Goal: Entertainment & Leisure: Consume media (video, audio)

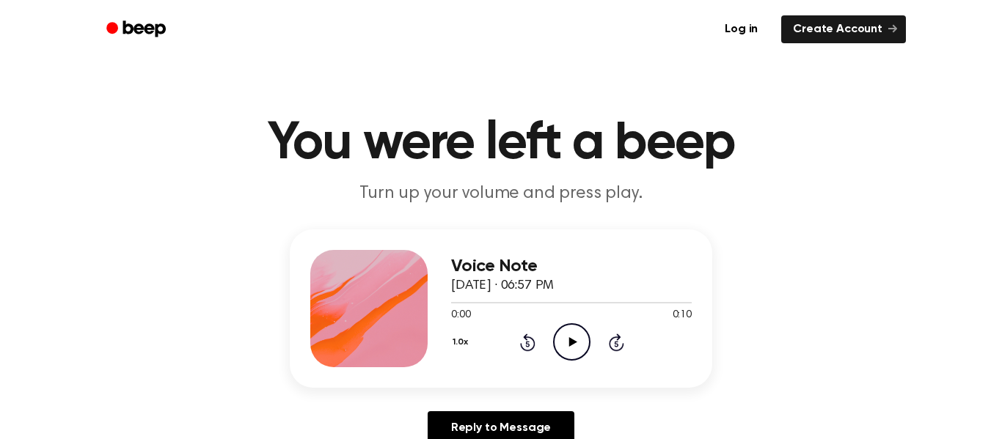
click at [382, 340] on div at bounding box center [368, 308] width 117 height 117
click at [380, 314] on div at bounding box center [368, 308] width 117 height 117
click at [572, 356] on icon "Play Audio" at bounding box center [571, 341] width 37 height 37
click at [559, 350] on icon "Play Audio" at bounding box center [571, 341] width 37 height 37
click at [579, 329] on icon "Play Audio" at bounding box center [571, 341] width 37 height 37
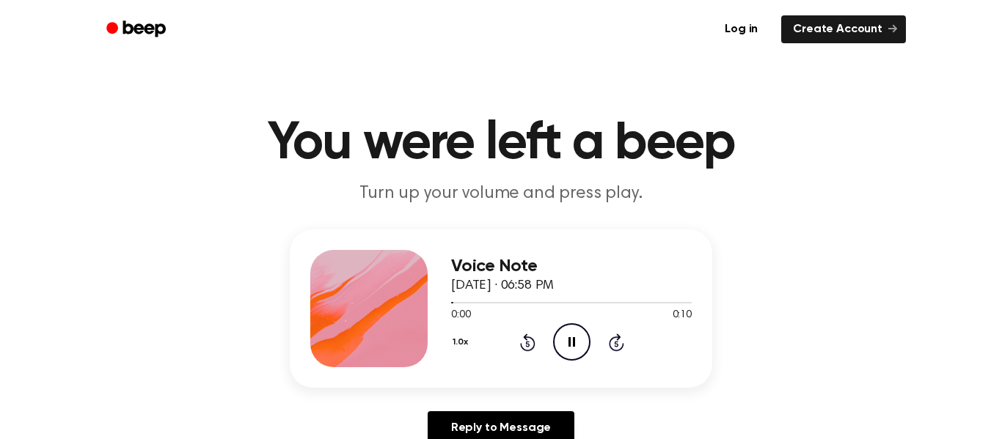
click at [490, 298] on div at bounding box center [571, 302] width 241 height 12
click at [504, 303] on div at bounding box center [571, 302] width 241 height 1
click at [573, 340] on icon "Play Audio" at bounding box center [571, 341] width 37 height 37
click at [509, 303] on div at bounding box center [571, 302] width 241 height 1
click at [565, 349] on icon "Play Audio" at bounding box center [571, 341] width 37 height 37
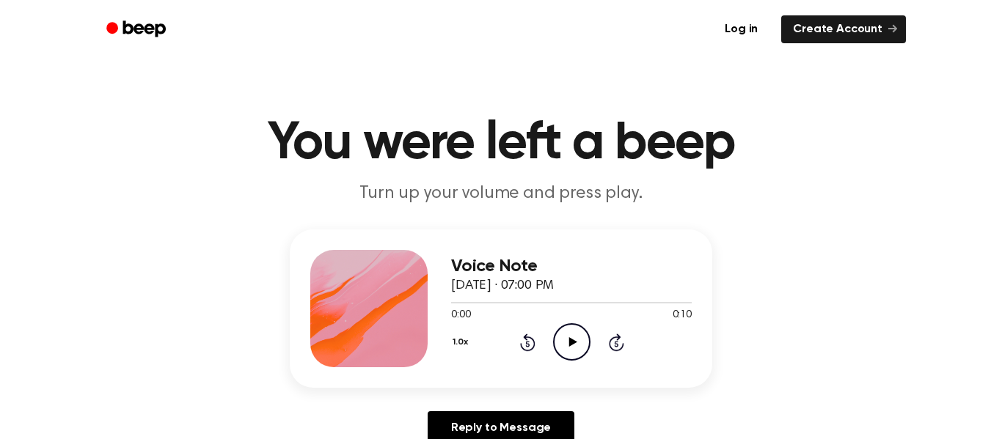
click at [570, 348] on icon "Play Audio" at bounding box center [571, 341] width 37 height 37
click at [491, 307] on div at bounding box center [571, 302] width 241 height 12
click at [462, 303] on div at bounding box center [571, 302] width 241 height 1
click at [479, 299] on div at bounding box center [571, 302] width 241 height 12
click at [570, 346] on icon "Play Audio" at bounding box center [571, 341] width 37 height 37
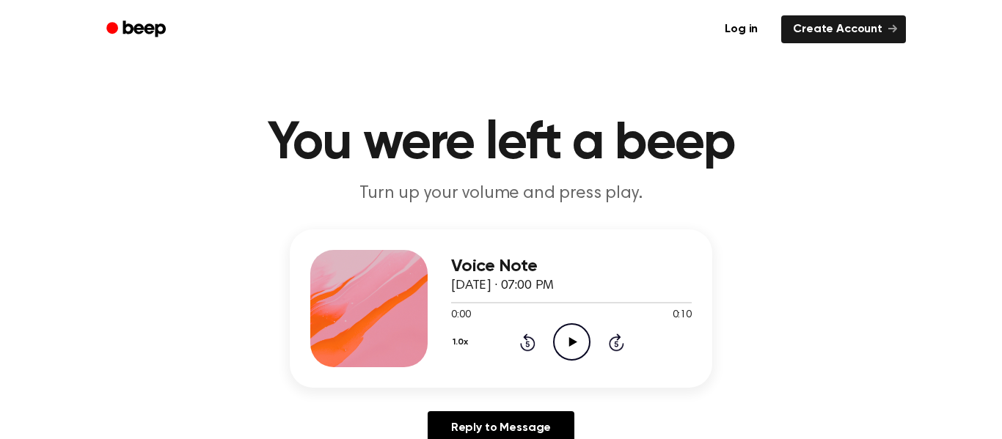
click at [584, 336] on icon "Play Audio" at bounding box center [571, 341] width 37 height 37
click at [600, 345] on div "1.0x Rewind 5 seconds Play Audio Skip 5 seconds" at bounding box center [571, 341] width 241 height 37
click at [581, 361] on icon "Play Audio" at bounding box center [571, 341] width 37 height 37
click at [622, 345] on icon at bounding box center [616, 343] width 15 height 18
click at [522, 351] on icon "Rewind 5 seconds" at bounding box center [527, 342] width 16 height 19
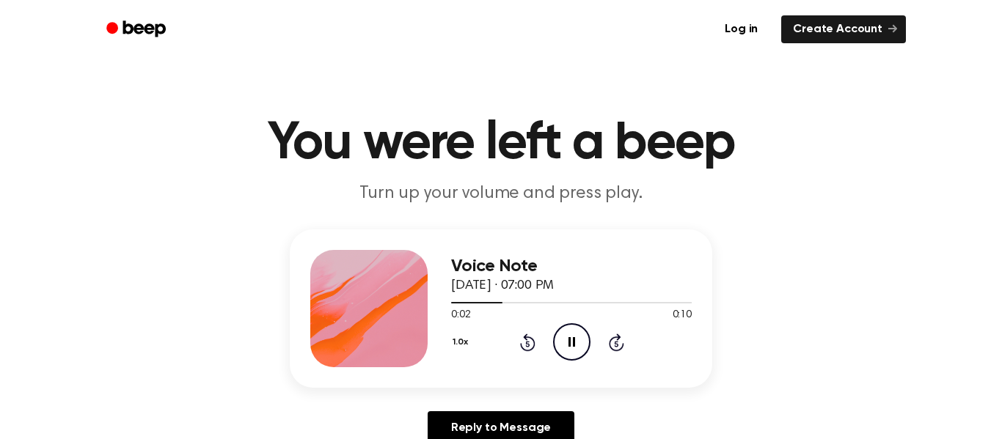
click at [527, 344] on icon at bounding box center [527, 344] width 4 height 6
click at [583, 347] on icon "Play Audio" at bounding box center [571, 341] width 37 height 37
click at [452, 302] on div at bounding box center [553, 302] width 205 height 1
click at [466, 303] on div at bounding box center [526, 302] width 150 height 1
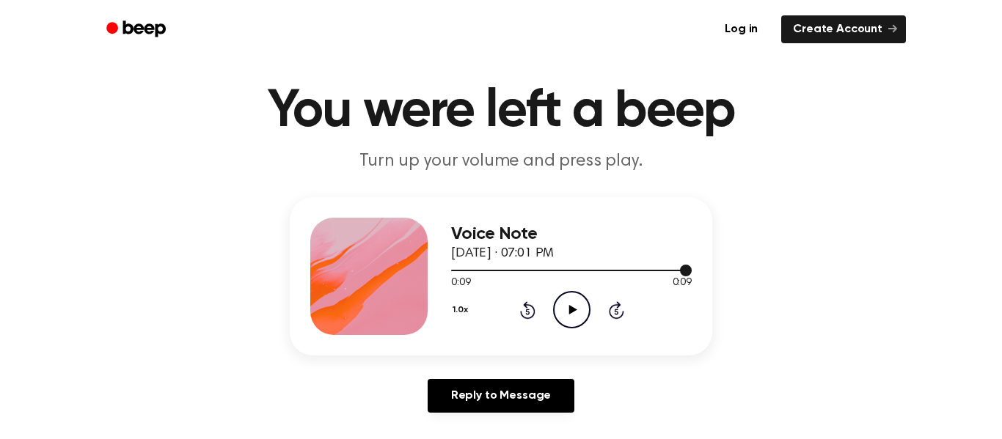
scroll to position [32, 0]
click at [576, 334] on div "Voice Note [DATE] · 07:01 PM 0:09 0:09 Your browser does not support the [objec…" at bounding box center [571, 277] width 241 height 117
click at [566, 326] on icon "Play Audio" at bounding box center [571, 310] width 37 height 37
click at [461, 271] on div at bounding box center [571, 271] width 241 height 1
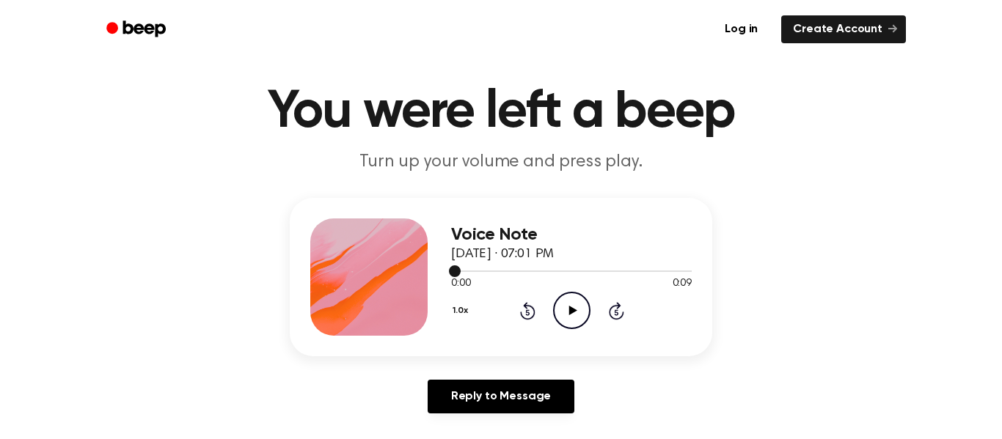
click at [573, 326] on icon "Play Audio" at bounding box center [571, 310] width 37 height 37
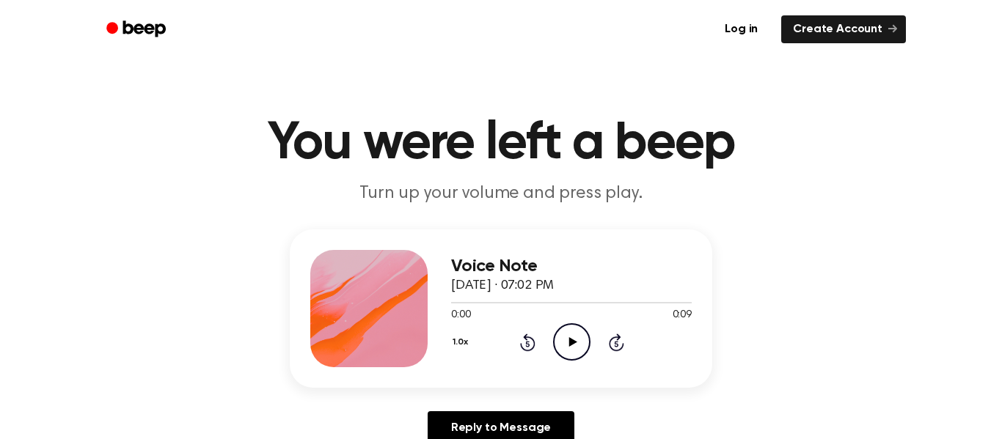
click at [581, 337] on icon "Play Audio" at bounding box center [571, 341] width 37 height 37
click at [584, 345] on icon "Play Audio" at bounding box center [571, 341] width 37 height 37
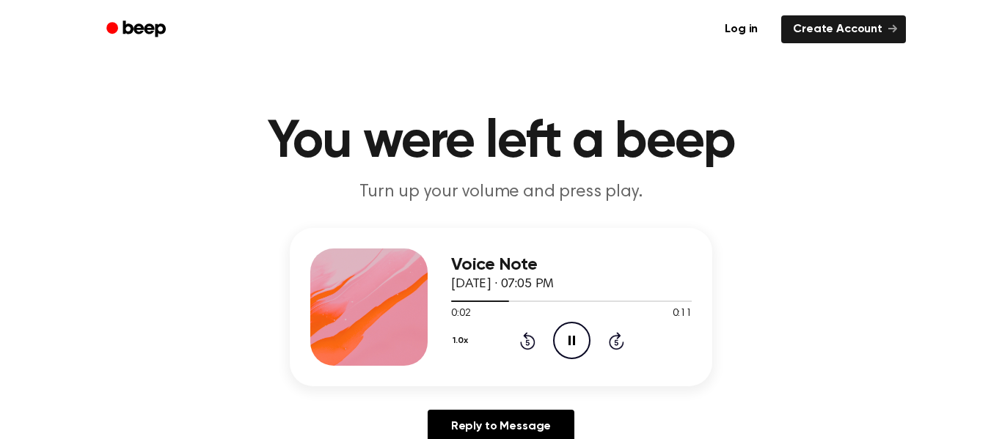
scroll to position [2, 0]
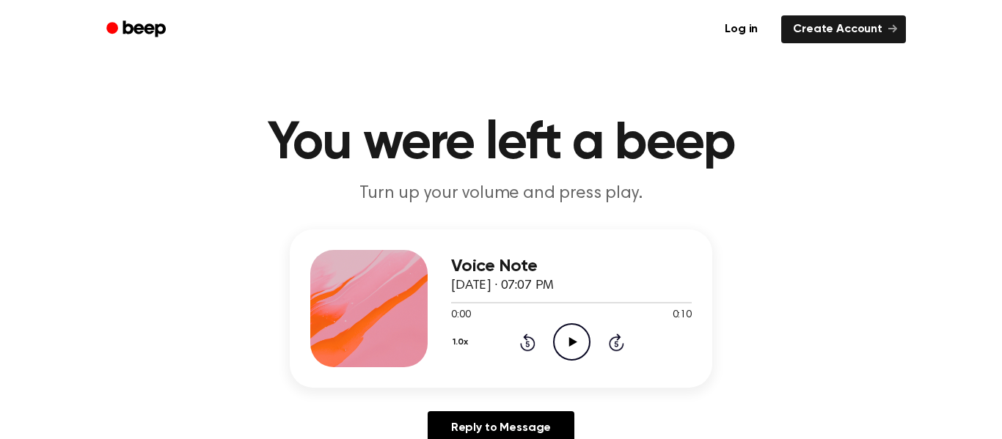
click at [584, 348] on icon "Play Audio" at bounding box center [571, 341] width 37 height 37
click at [574, 352] on icon "Play Audio" at bounding box center [571, 341] width 37 height 37
click at [570, 360] on circle at bounding box center [572, 342] width 36 height 36
click at [576, 346] on icon "Play Audio" at bounding box center [571, 341] width 37 height 37
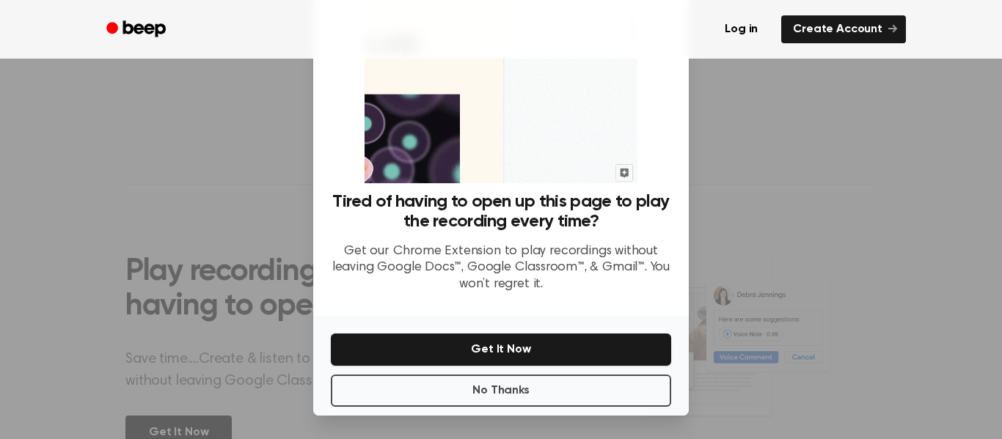
scroll to position [392, 0]
click at [562, 400] on button "No Thanks" at bounding box center [501, 391] width 340 height 32
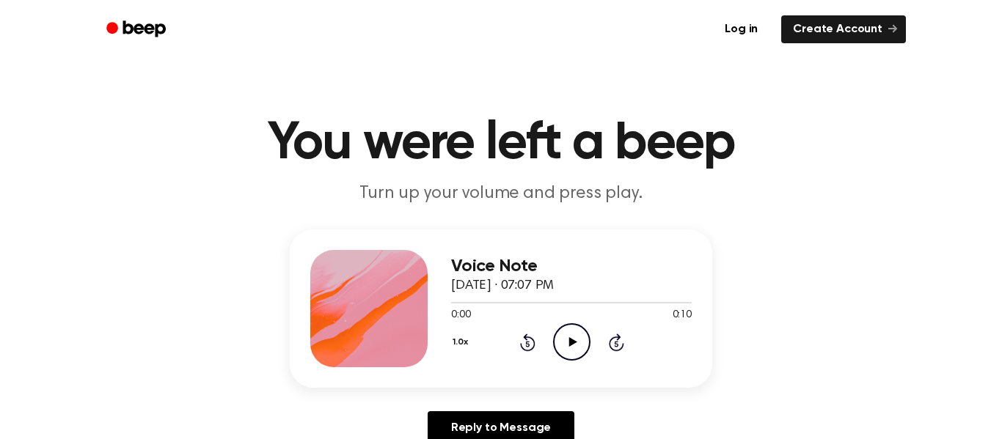
click at [578, 353] on icon "Play Audio" at bounding box center [571, 341] width 37 height 37
click at [535, 345] on icon at bounding box center [527, 343] width 15 height 18
click at [579, 339] on icon "Play Audio" at bounding box center [571, 341] width 37 height 37
click at [583, 345] on icon "Play Audio" at bounding box center [571, 341] width 37 height 37
click at [562, 329] on icon "Play Audio" at bounding box center [571, 341] width 37 height 37
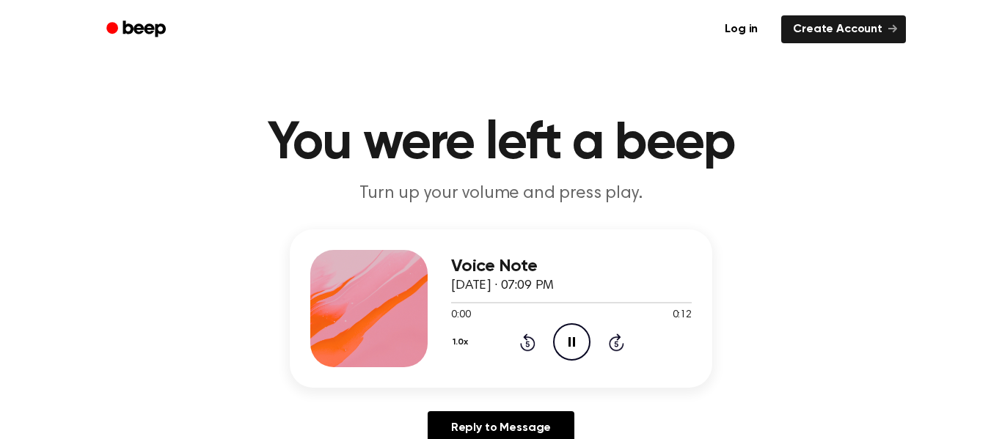
click at [572, 331] on icon "Pause Audio" at bounding box center [571, 341] width 37 height 37
click at [572, 343] on icon at bounding box center [572, 342] width 8 height 10
click at [576, 344] on icon "Pause Audio" at bounding box center [571, 341] width 37 height 37
click at [568, 346] on icon "Play Audio" at bounding box center [571, 341] width 37 height 37
click at [568, 354] on icon "Play Audio" at bounding box center [571, 341] width 37 height 37
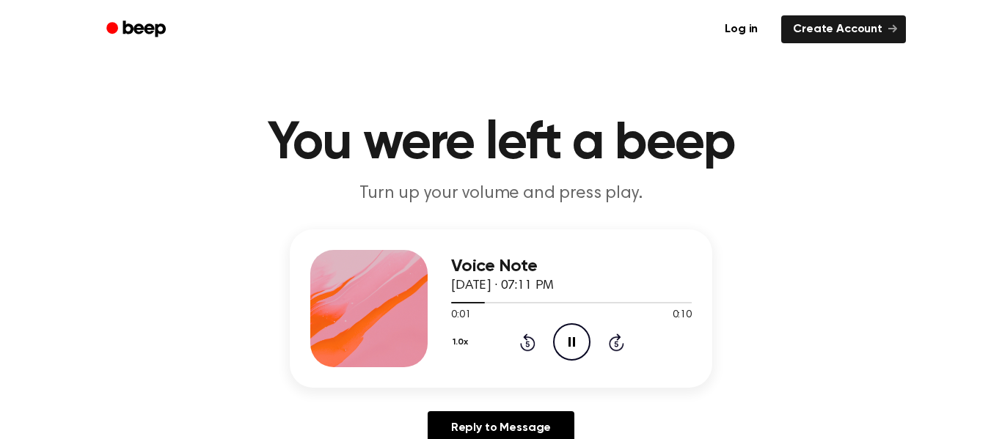
click at [568, 362] on div "Voice Note September 10, 2025 · 07:11 PM 0:01 0:10 Your browser does not suppor…" at bounding box center [571, 308] width 241 height 117
click at [566, 370] on div "Voice Note September 10, 2025 · 07:11 PM 0:02 0:10 Your browser does not suppor…" at bounding box center [501, 309] width 422 height 158
click at [564, 361] on icon "Pause Audio" at bounding box center [571, 341] width 37 height 37
click at [569, 354] on icon "Play Audio" at bounding box center [571, 341] width 37 height 37
click at [452, 303] on div at bounding box center [541, 302] width 181 height 1
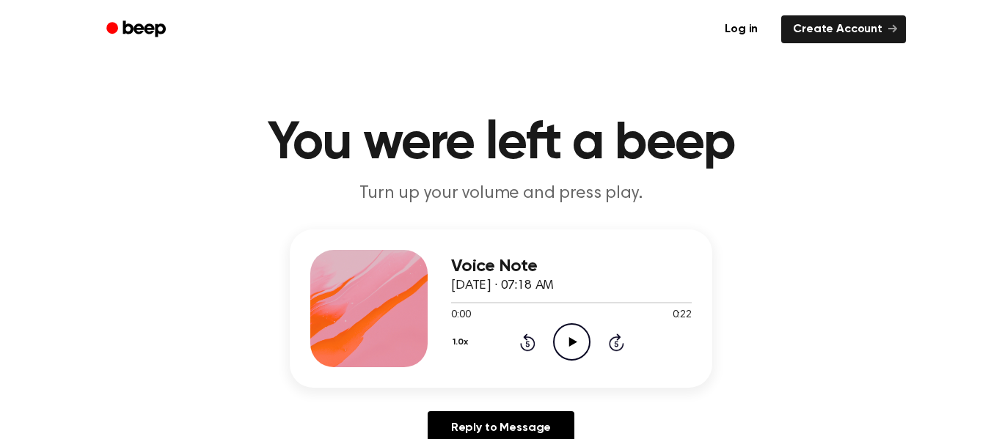
click at [580, 334] on icon "Play Audio" at bounding box center [571, 341] width 37 height 37
click at [586, 359] on icon "Play Audio" at bounding box center [571, 341] width 37 height 37
click at [571, 348] on icon "Play Audio" at bounding box center [571, 341] width 37 height 37
click at [561, 342] on icon "Play Audio" at bounding box center [571, 341] width 37 height 37
click at [550, 332] on div "1.0x Rewind 5 seconds Play Audio Skip 5 seconds" at bounding box center [571, 341] width 241 height 37
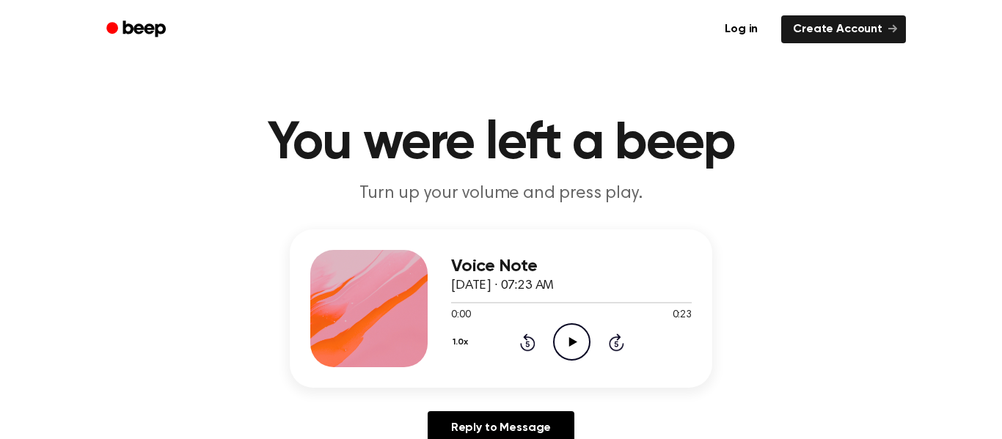
click at [566, 348] on icon "Play Audio" at bounding box center [571, 341] width 37 height 37
click at [554, 331] on icon "Play Audio" at bounding box center [571, 341] width 37 height 37
click at [579, 368] on div "Voice Note September 10, 2025 · 07:23 AM 0:00 0:23 Your browser does not suppor…" at bounding box center [501, 309] width 422 height 158
click at [579, 343] on icon "Play Audio" at bounding box center [571, 341] width 37 height 37
click at [581, 359] on icon "Play Audio" at bounding box center [571, 341] width 37 height 37
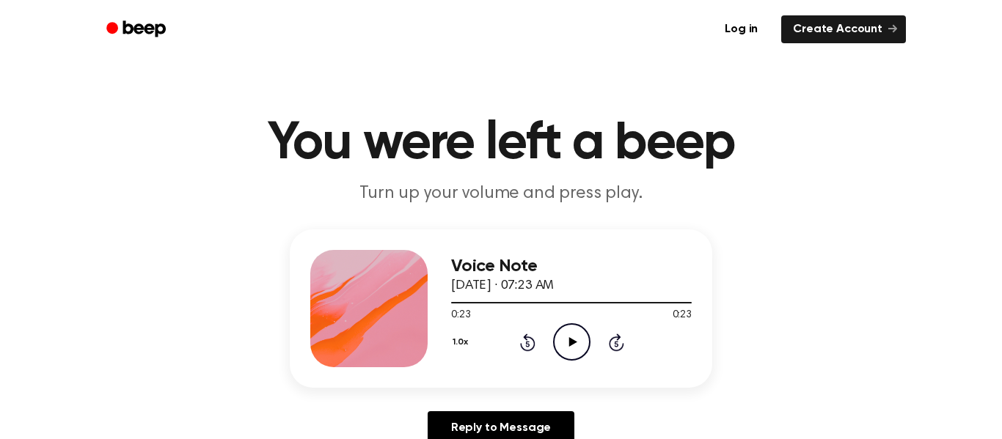
click at [555, 335] on circle at bounding box center [572, 342] width 36 height 36
click at [567, 351] on icon "Pause Audio" at bounding box center [571, 341] width 37 height 37
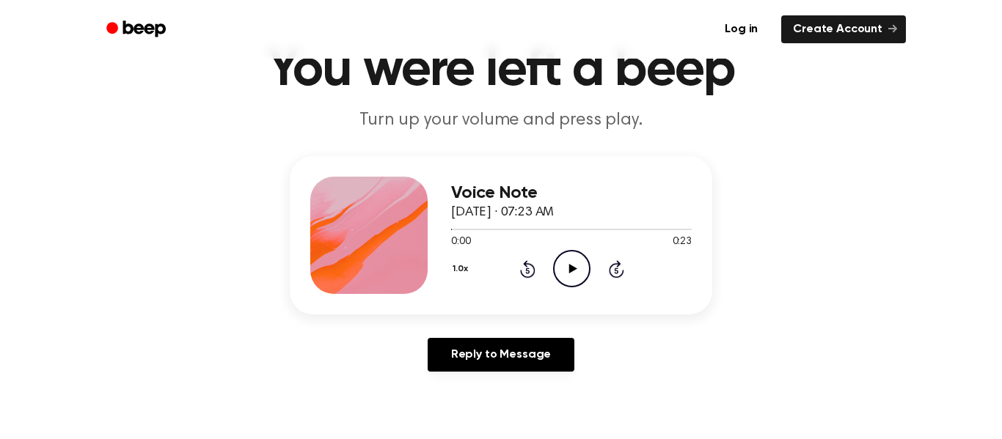
scroll to position [83, 0]
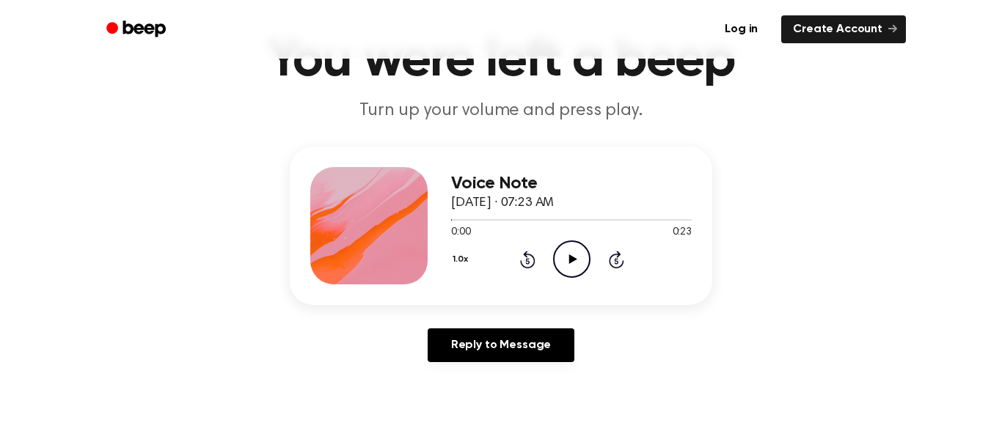
click at [568, 279] on div "Voice Note September 10, 2025 · 07:23 AM 0:00 0:23 Your browser does not suppor…" at bounding box center [571, 225] width 241 height 117
click at [569, 260] on icon at bounding box center [572, 259] width 8 height 10
click at [573, 268] on icon "Pause Audio" at bounding box center [571, 259] width 37 height 37
click at [530, 252] on icon "Rewind 5 seconds" at bounding box center [527, 259] width 16 height 19
click at [559, 255] on icon "Play Audio" at bounding box center [571, 259] width 37 height 37
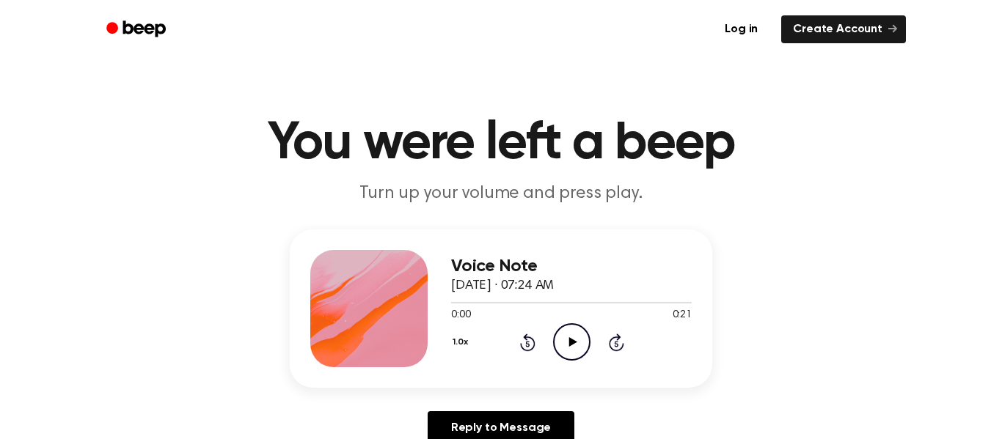
click at [581, 333] on icon "Play Audio" at bounding box center [571, 341] width 37 height 37
click at [559, 346] on icon "Play Audio" at bounding box center [571, 341] width 37 height 37
click at [572, 336] on icon "Play Audio" at bounding box center [571, 341] width 37 height 37
click at [575, 323] on icon "Play Audio" at bounding box center [571, 341] width 37 height 37
click at [581, 340] on icon "Play Audio" at bounding box center [571, 341] width 37 height 37
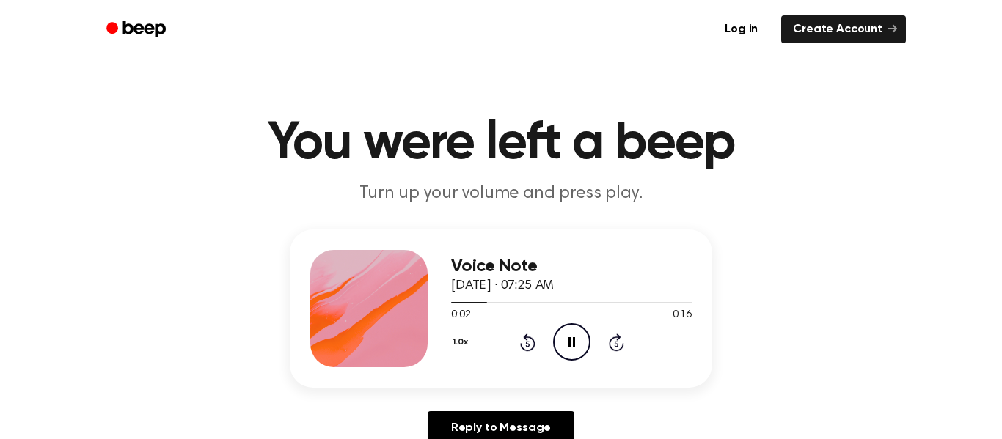
click at [511, 307] on div at bounding box center [571, 302] width 241 height 12
click at [568, 331] on icon "Play Audio" at bounding box center [571, 341] width 37 height 37
